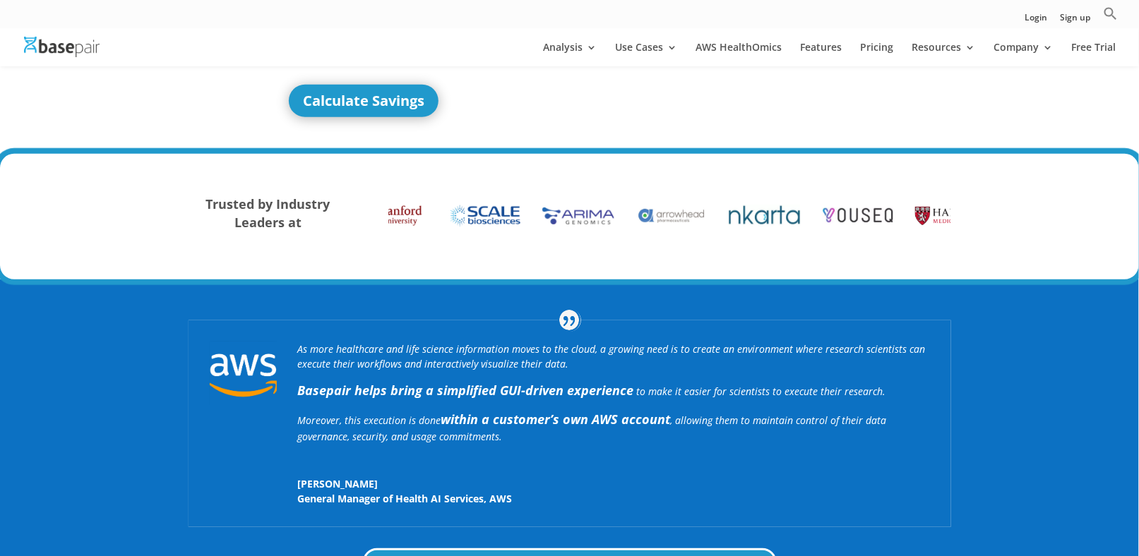
scroll to position [282, 0]
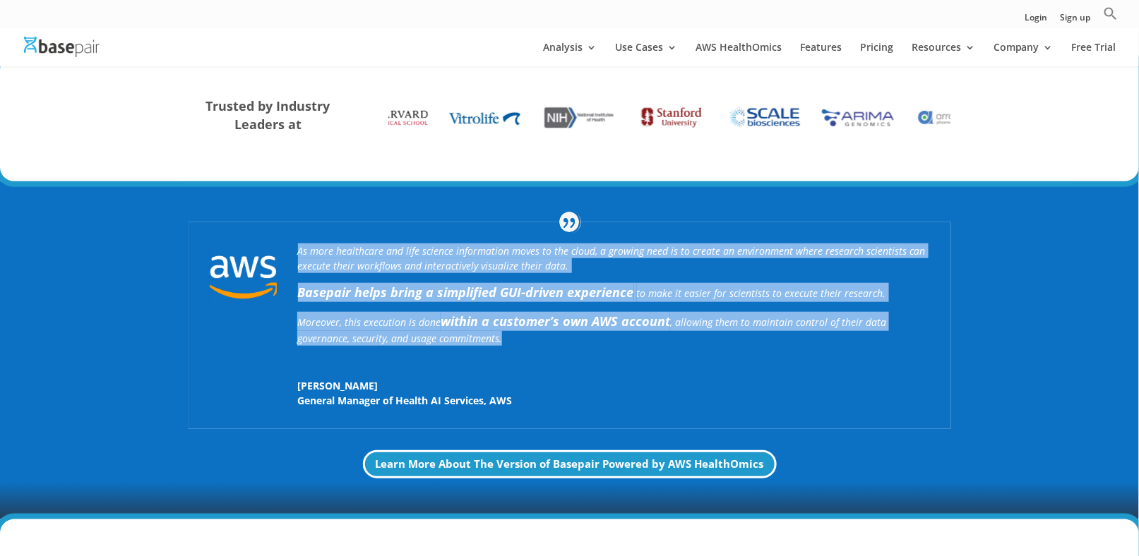
drag, startPoint x: 506, startPoint y: 339, endPoint x: 297, endPoint y: 251, distance: 226.9
click at [297, 251] on div "As more healthcare and life science information moves to the cloud, a growing n…" at bounding box center [570, 325] width 763 height 207
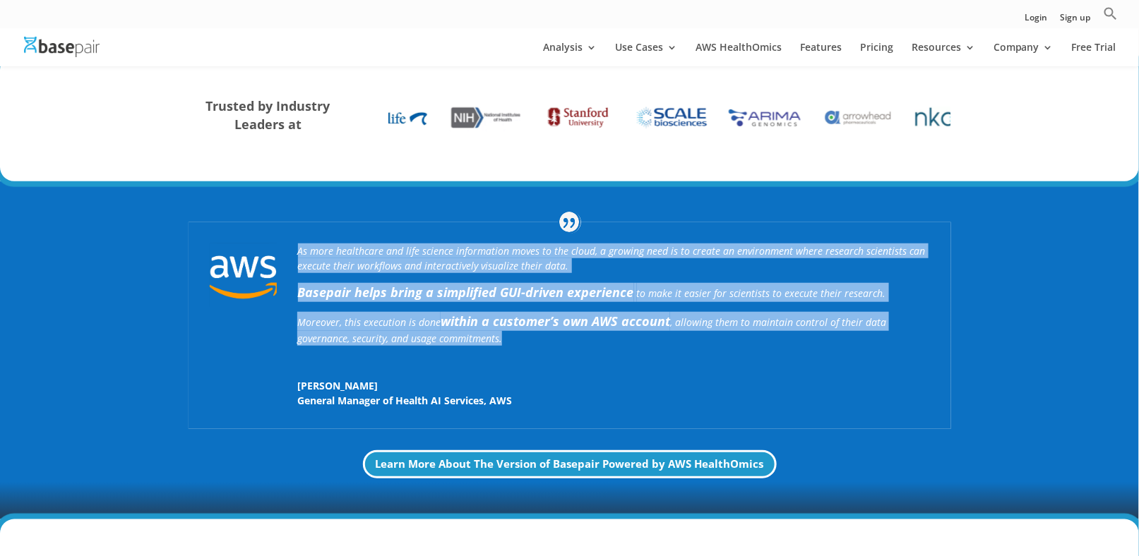
copy div "As more healthcare and life science information moves to the cloud, a growing n…"
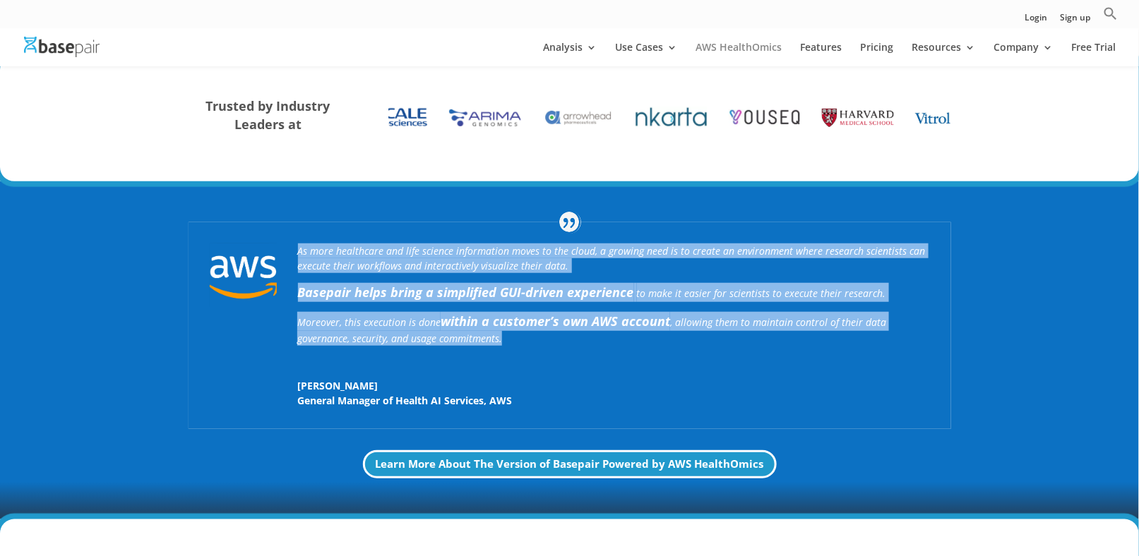
click at [715, 54] on link "AWS HealthOmics" at bounding box center [739, 54] width 86 height 24
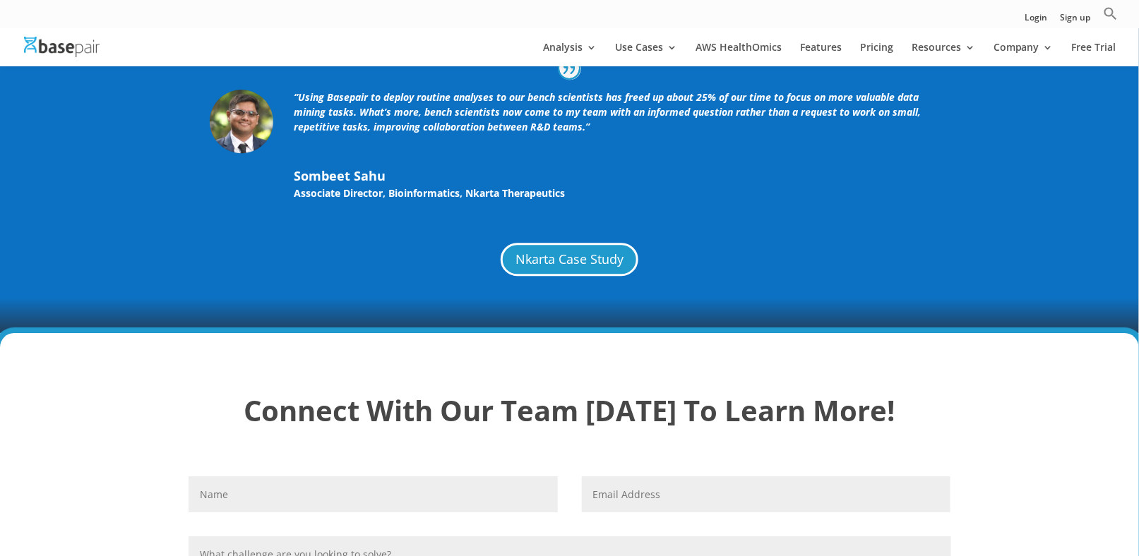
scroll to position [3249, 0]
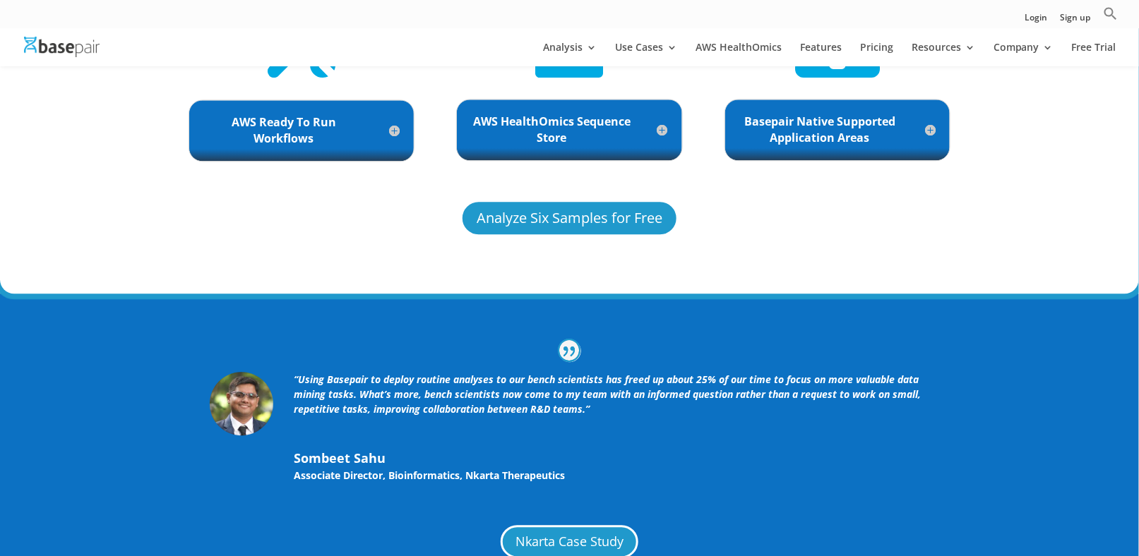
click at [81, 56] on img at bounding box center [62, 47] width 76 height 20
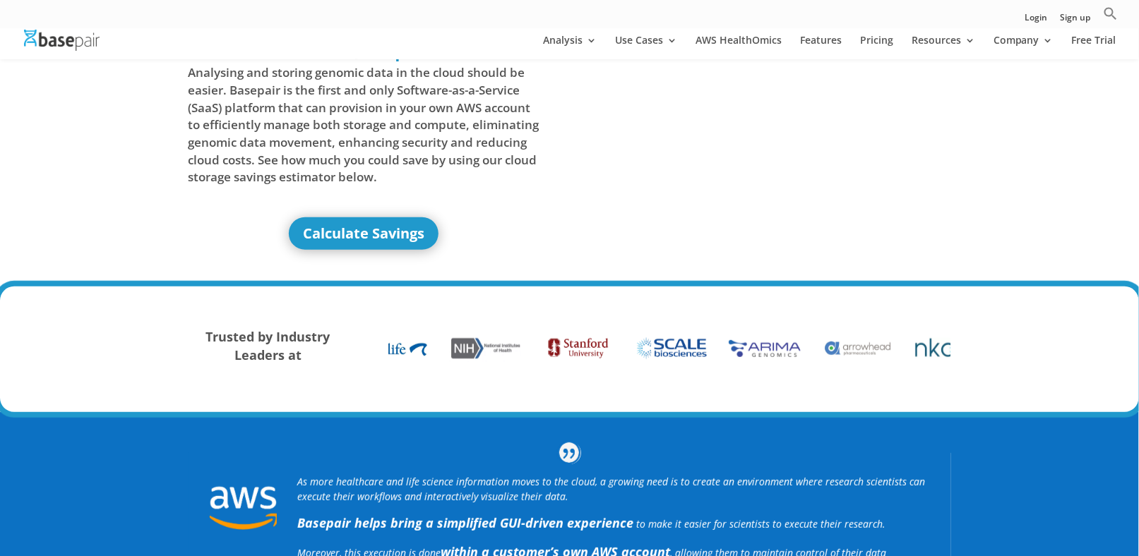
scroll to position [353, 0]
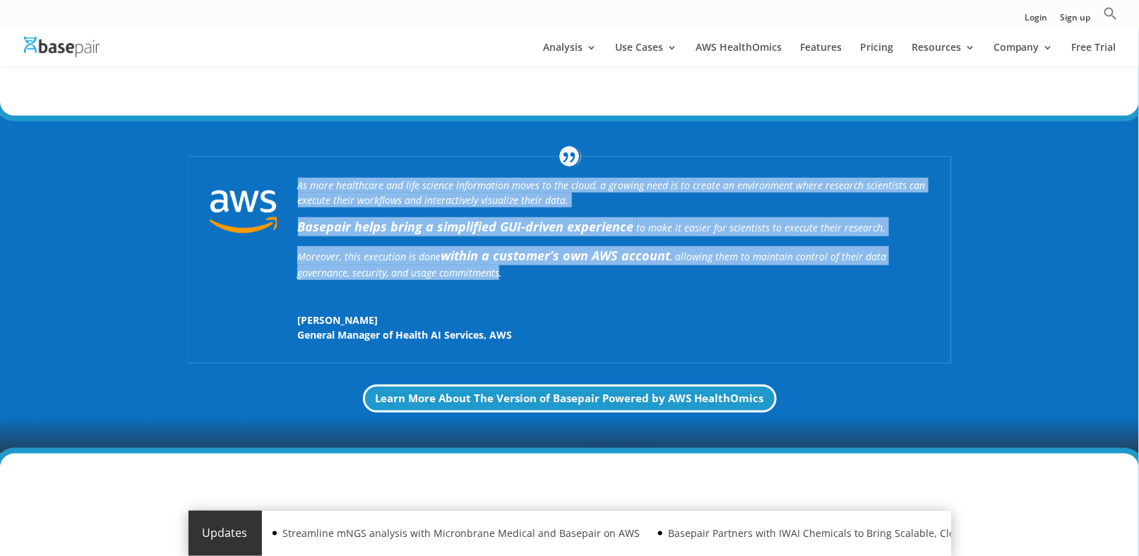
drag, startPoint x: 499, startPoint y: 280, endPoint x: 299, endPoint y: 172, distance: 227.5
click at [299, 172] on div "As more healthcare and life science information moves to the cloud, a growing n…" at bounding box center [570, 260] width 763 height 207
copy div "As more healthcare and life science information moves to the cloud, a growing n…"
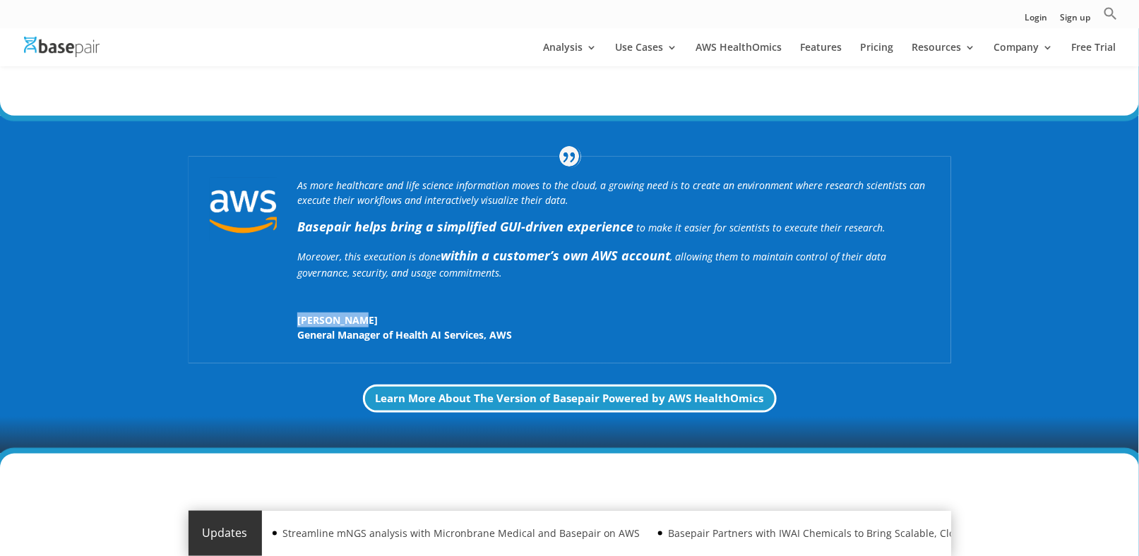
drag, startPoint x: 361, startPoint y: 316, endPoint x: 266, endPoint y: 316, distance: 94.6
click at [282, 321] on div "As more healthcare and life science information moves to the cloud, a growing n…" at bounding box center [570, 260] width 763 height 207
copy span "[PERSON_NAME]"
drag, startPoint x: 312, startPoint y: 335, endPoint x: 525, endPoint y: 333, distance: 212.6
click at [525, 333] on div "As more healthcare and life science information moves to the cloud, a growing n…" at bounding box center [570, 260] width 763 height 207
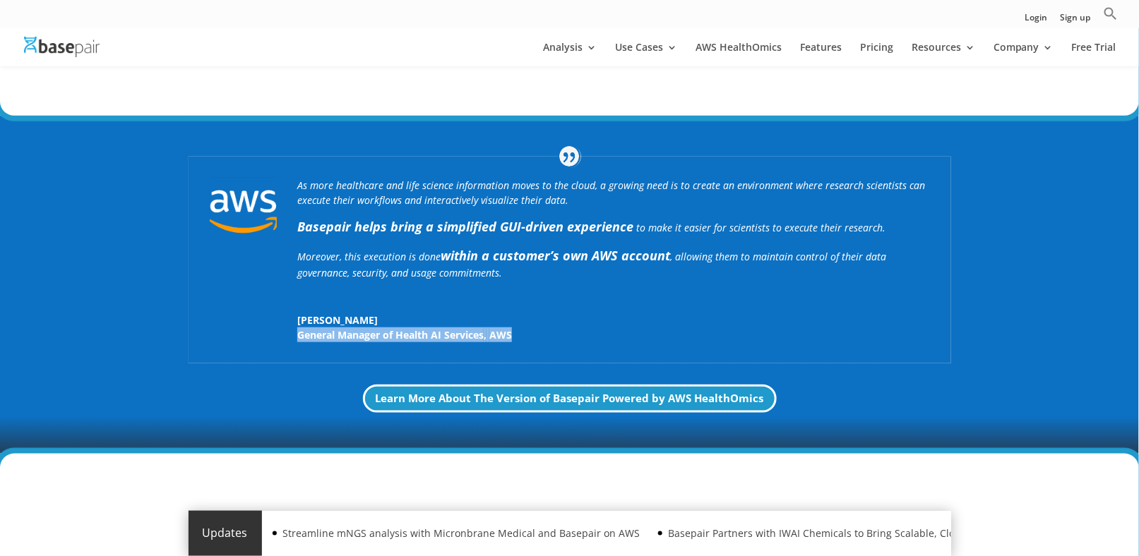
copy p "General Manager of Health AI Services , AWS"
click at [427, 401] on link "Learn More About The Version of Basepair Powered by AWS HealthOmics" at bounding box center [570, 399] width 422 height 29
click at [641, 343] on p "General Manager of Health AI Services , AWS" at bounding box center [613, 335] width 632 height 15
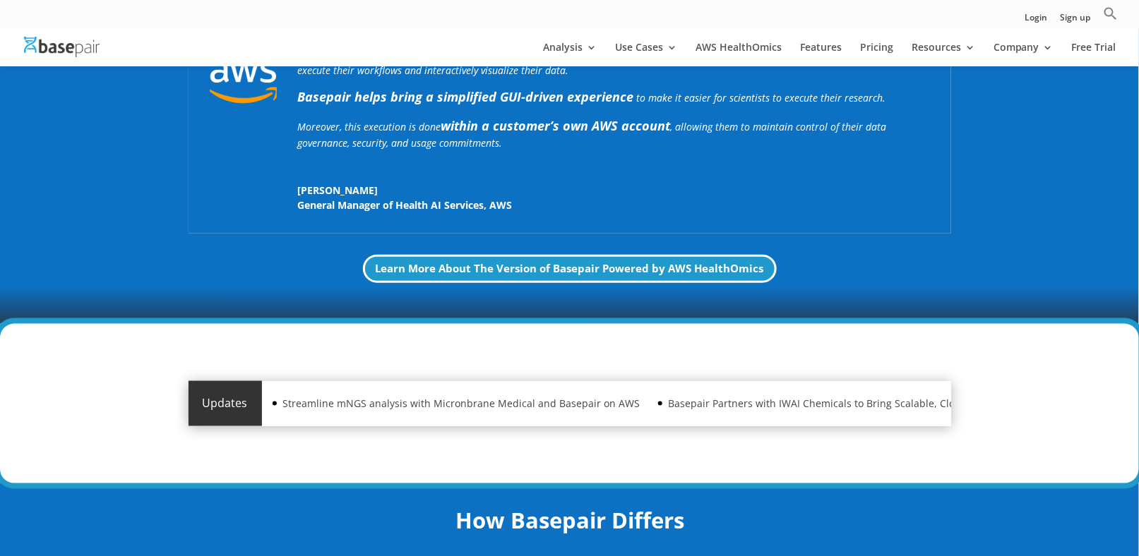
scroll to position [494, 0]
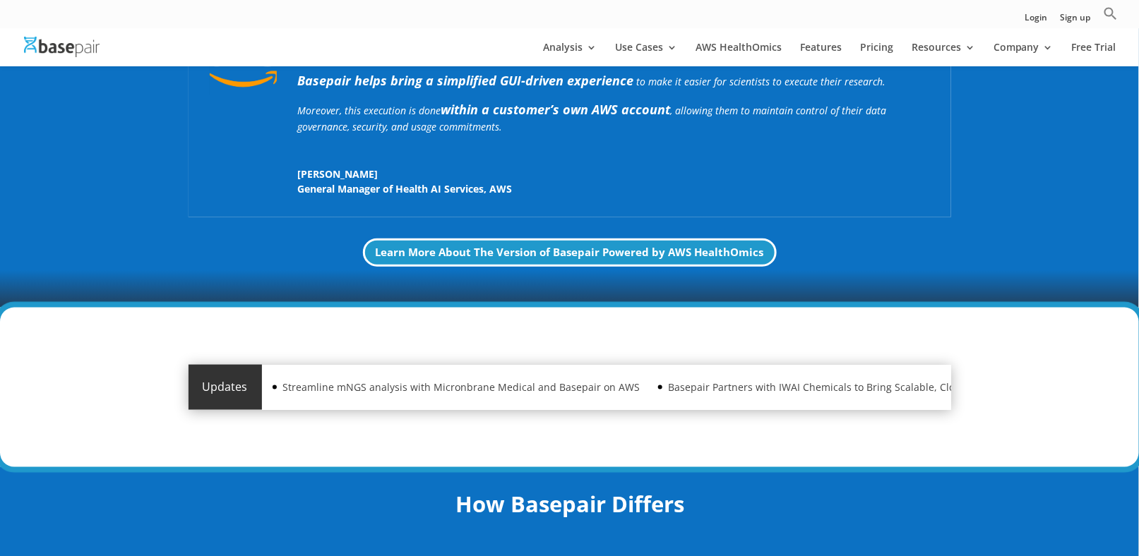
click at [93, 46] on img at bounding box center [62, 47] width 76 height 20
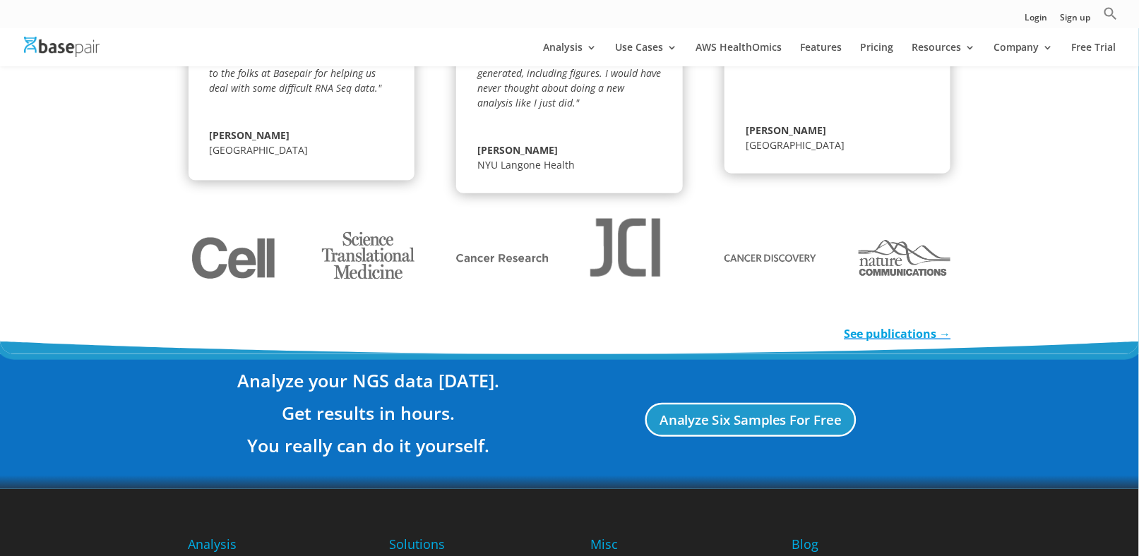
scroll to position [2350, 0]
